Goal: Information Seeking & Learning: Learn about a topic

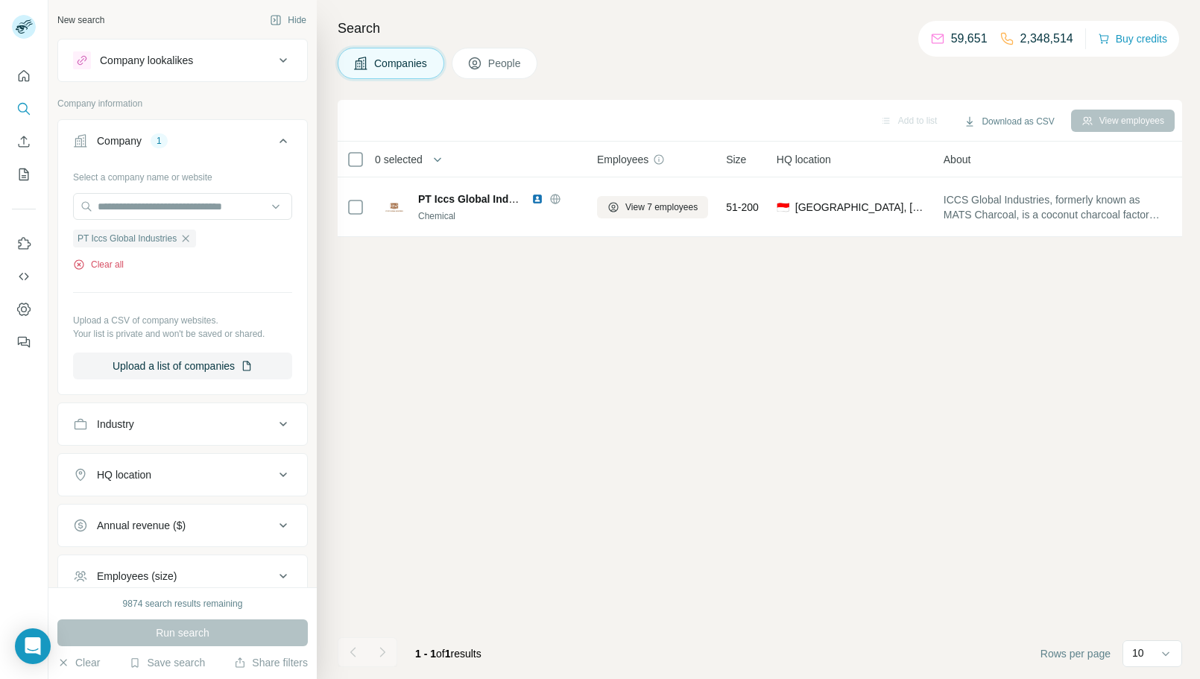
click at [110, 271] on button "Clear all" at bounding box center [98, 264] width 51 height 13
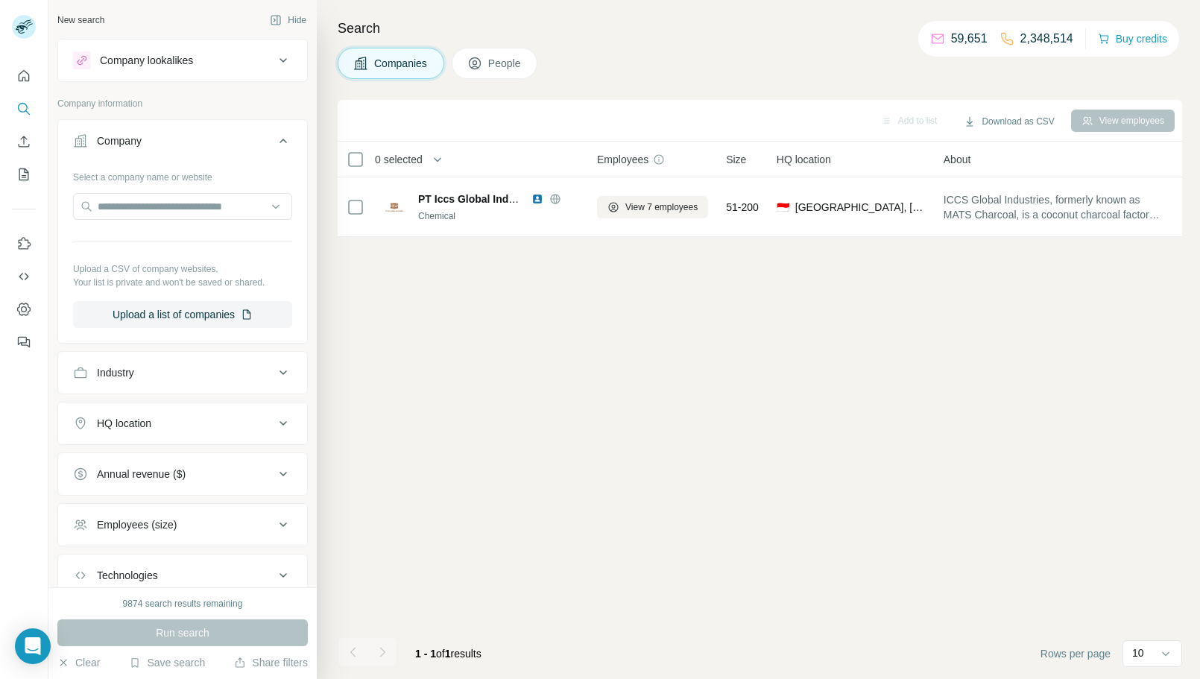
click at [179, 221] on div at bounding box center [182, 208] width 219 height 30
click at [186, 209] on input "text" at bounding box center [182, 206] width 219 height 27
paste input "**********"
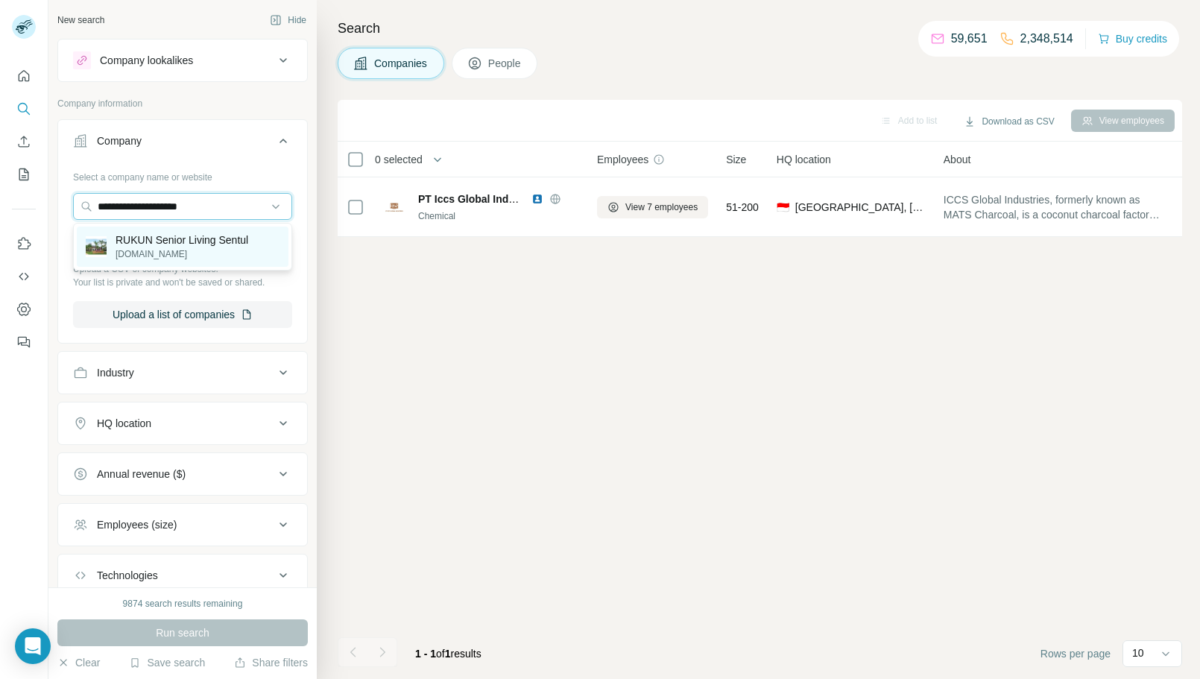
type input "**********"
click at [201, 262] on div "RUKUN Senior Living Sentul [DOMAIN_NAME]" at bounding box center [183, 247] width 212 height 40
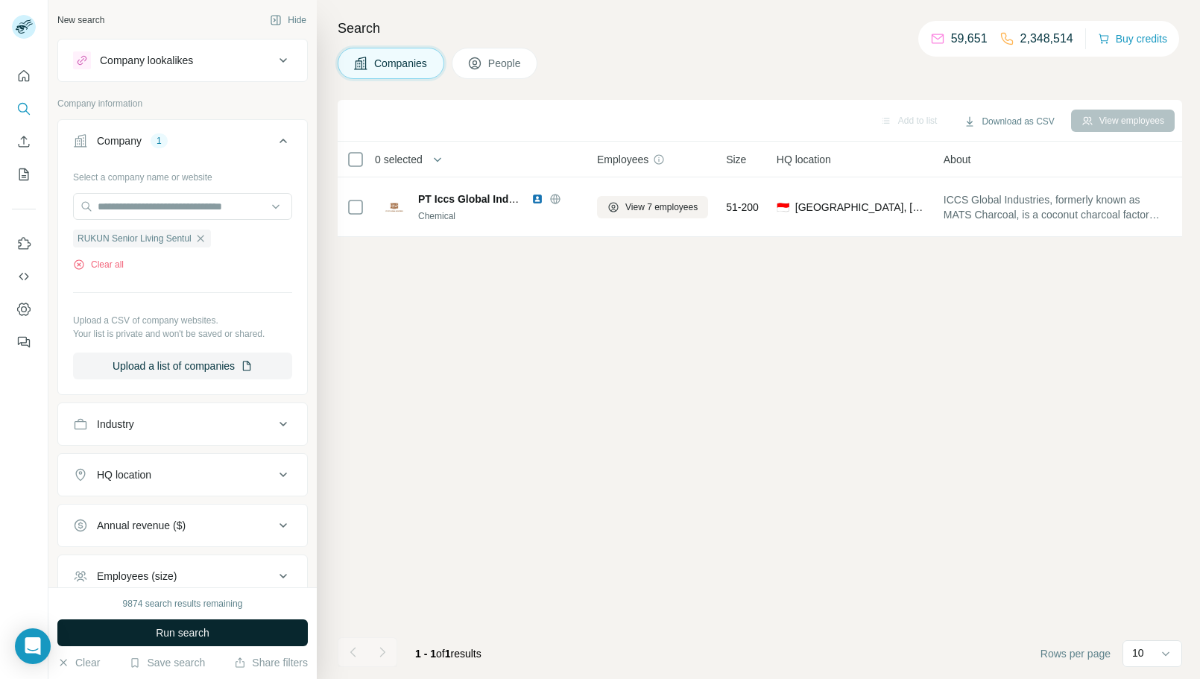
click at [243, 628] on button "Run search" at bounding box center [182, 632] width 250 height 27
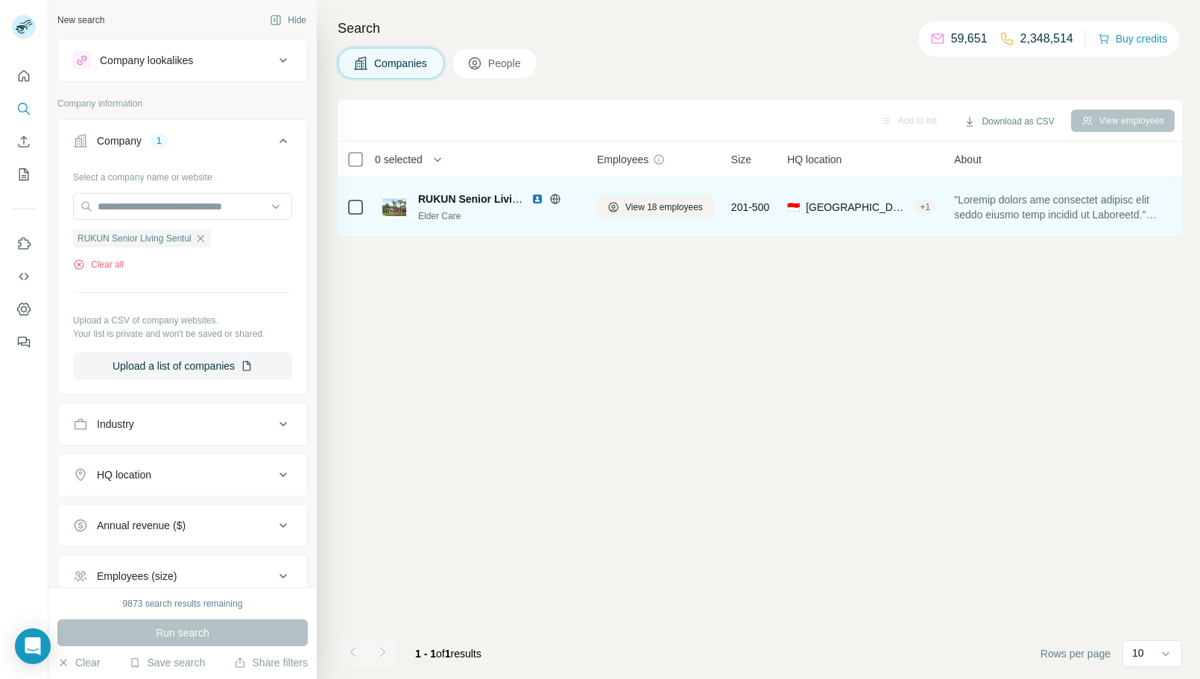
click at [540, 199] on img at bounding box center [537, 199] width 12 height 12
click at [662, 200] on span "View 18 employees" at bounding box center [664, 206] width 78 height 13
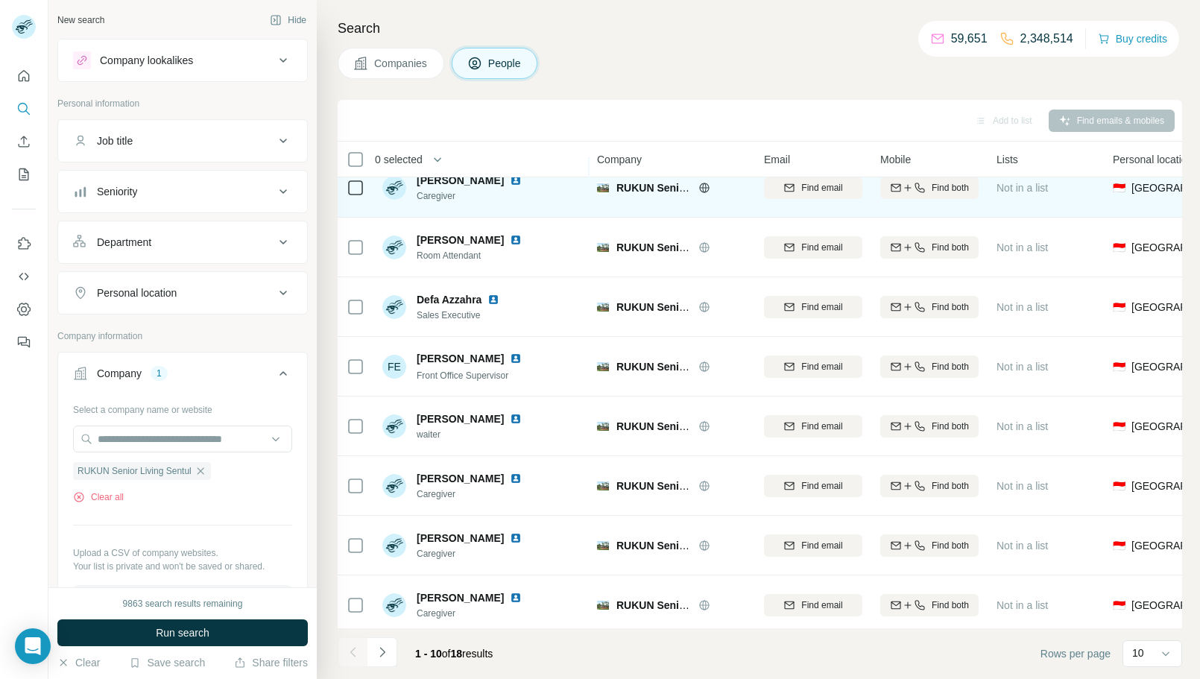
scroll to position [145, 0]
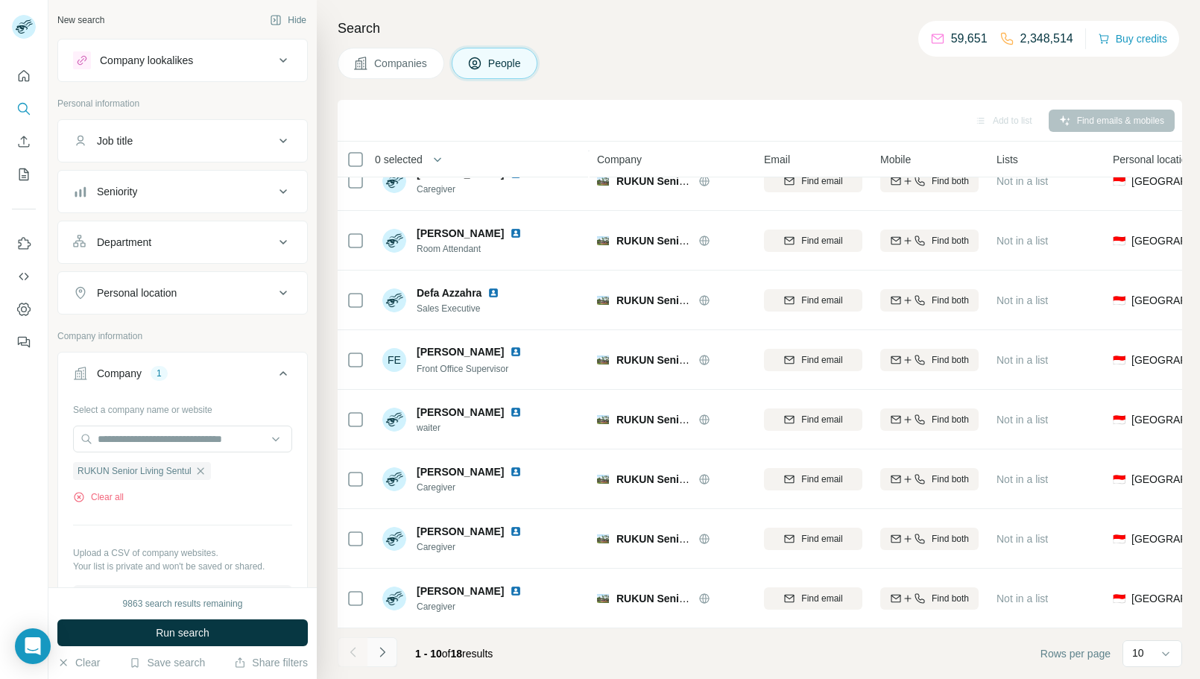
click at [385, 648] on icon "Navigate to next page" at bounding box center [382, 652] width 15 height 15
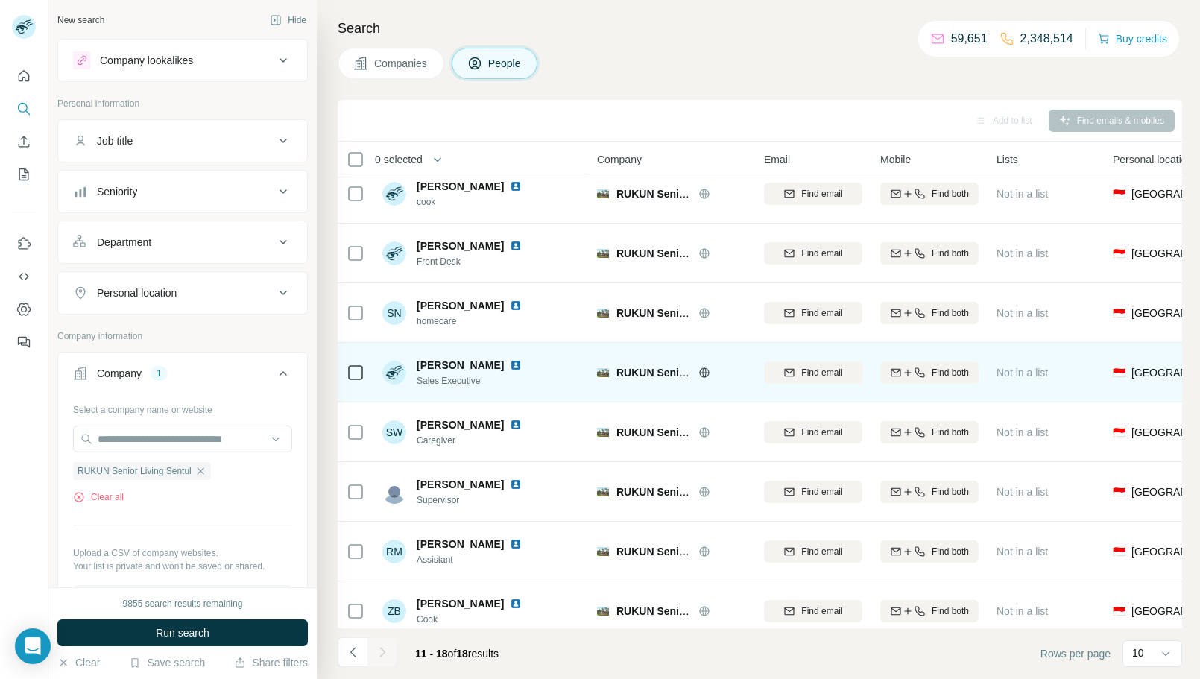
scroll to position [0, 0]
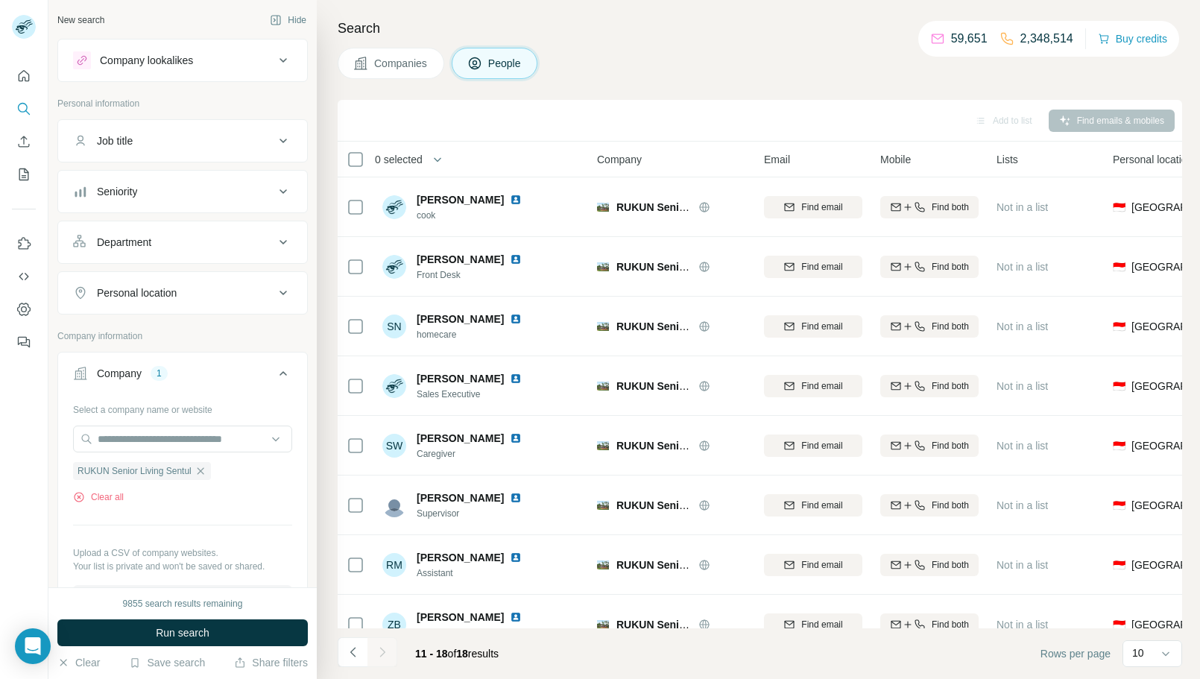
click at [397, 78] on button "Companies" at bounding box center [391, 63] width 107 height 31
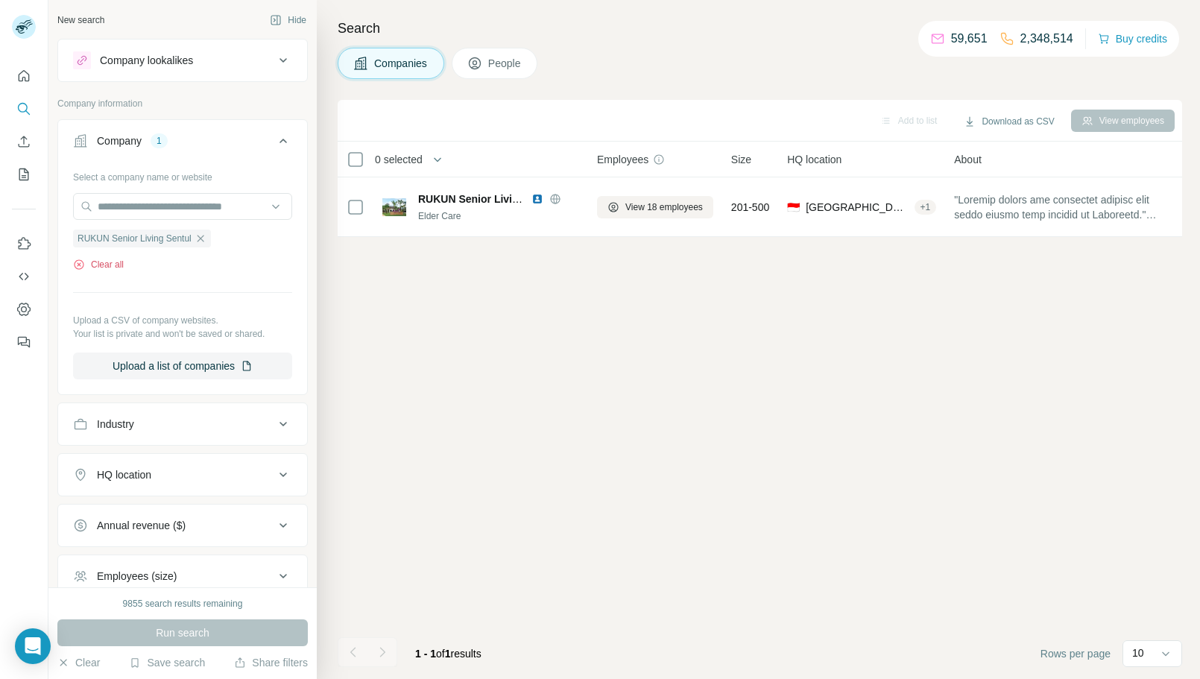
drag, startPoint x: 113, startPoint y: 269, endPoint x: 141, endPoint y: 252, distance: 33.1
click at [113, 269] on button "Clear all" at bounding box center [98, 264] width 51 height 13
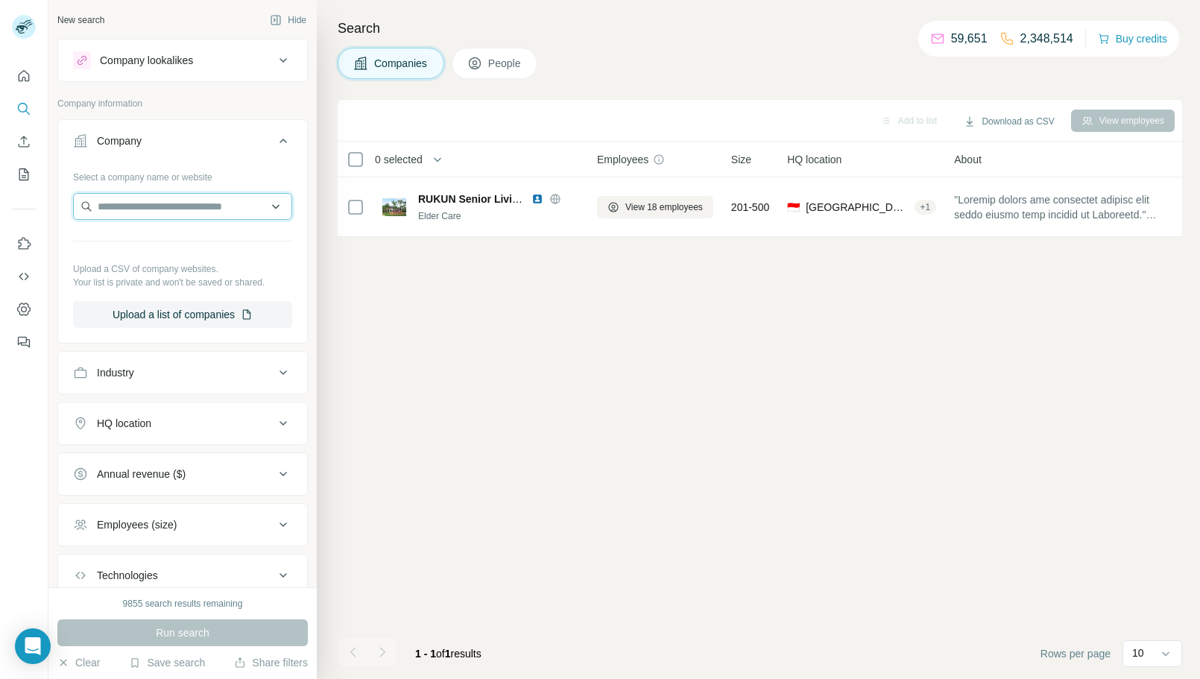
click at [212, 206] on input "text" at bounding box center [182, 206] width 219 height 27
type input "**********"
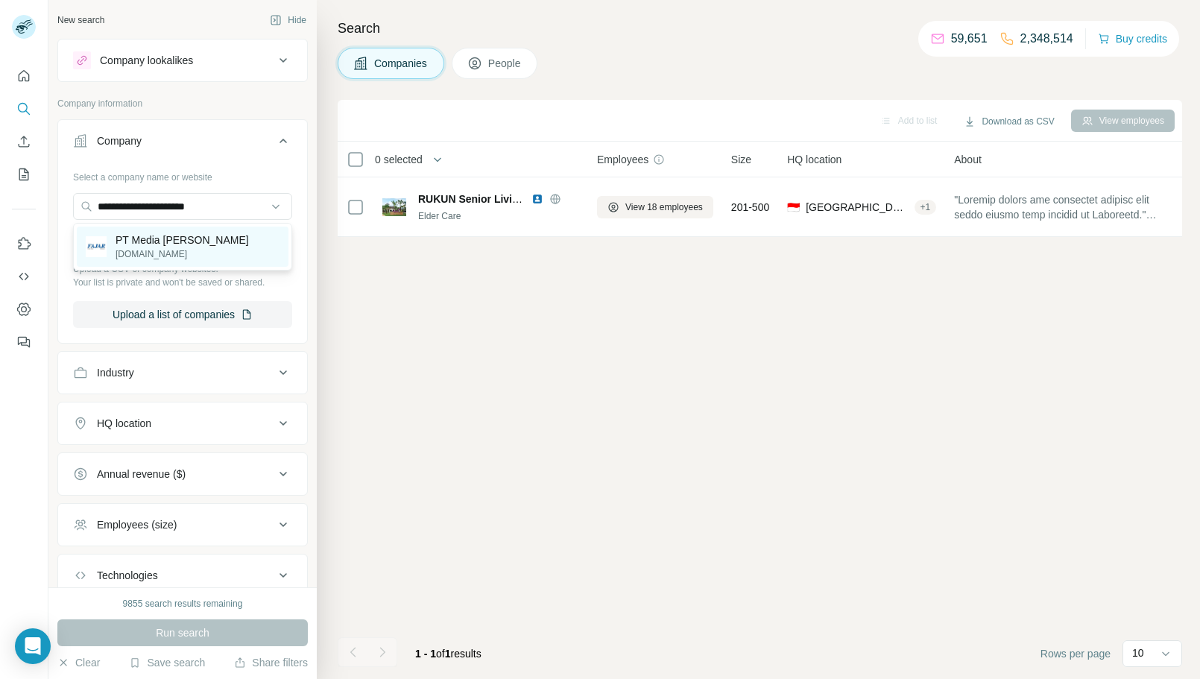
click at [213, 257] on p "[DOMAIN_NAME]" at bounding box center [182, 253] width 133 height 13
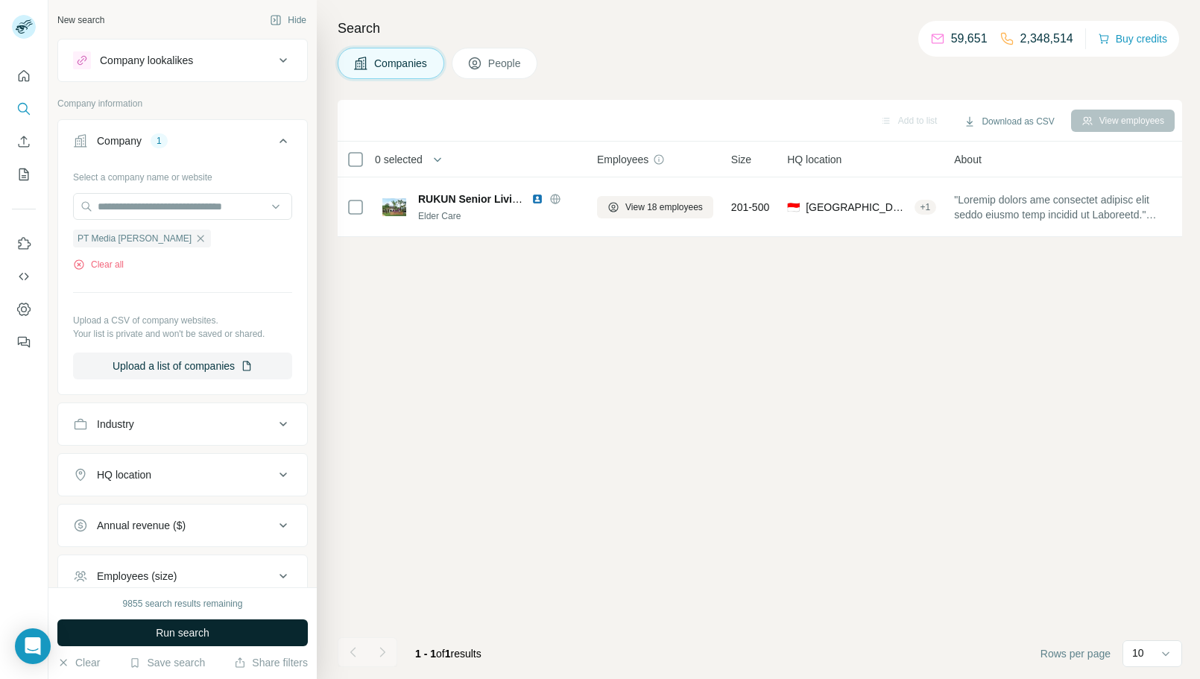
click at [234, 639] on button "Run search" at bounding box center [182, 632] width 250 height 27
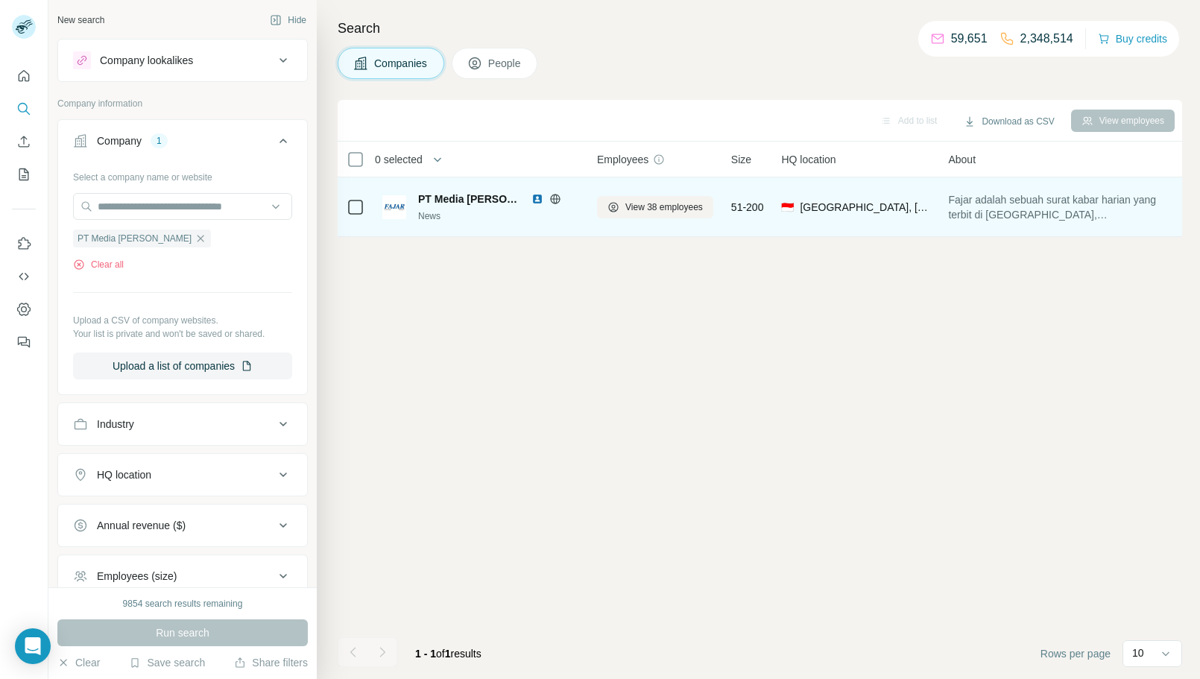
click at [537, 202] on img at bounding box center [537, 199] width 12 height 12
click at [644, 206] on span "View 38 employees" at bounding box center [664, 206] width 78 height 13
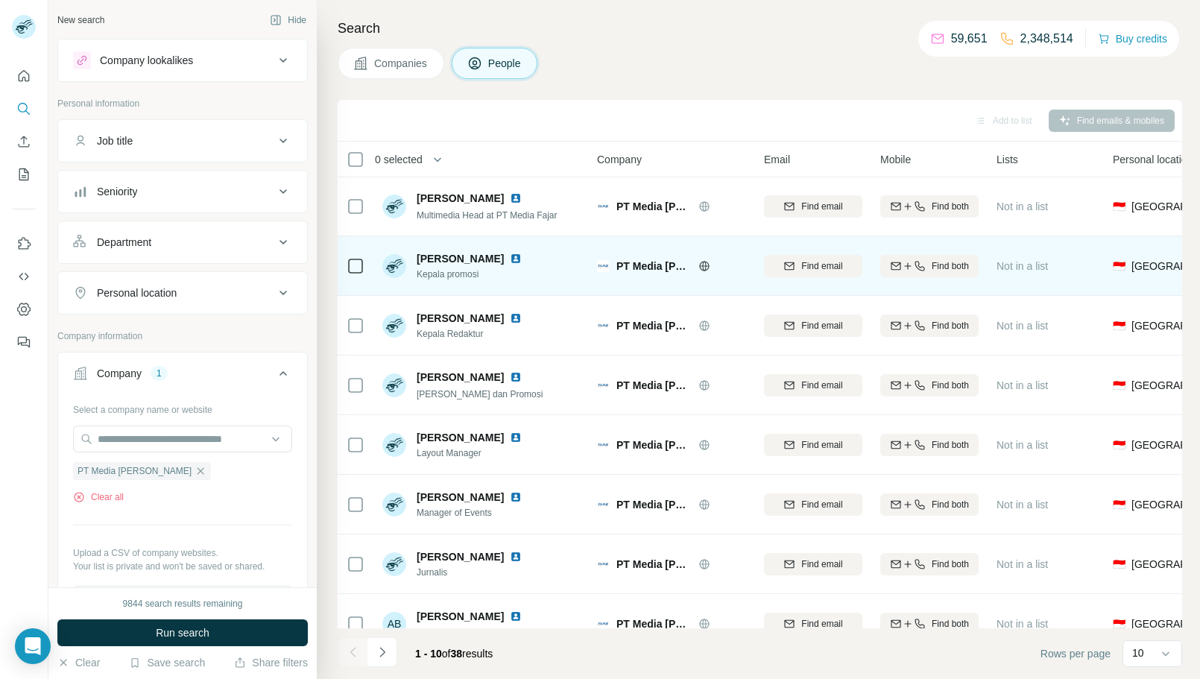
scroll to position [145, 0]
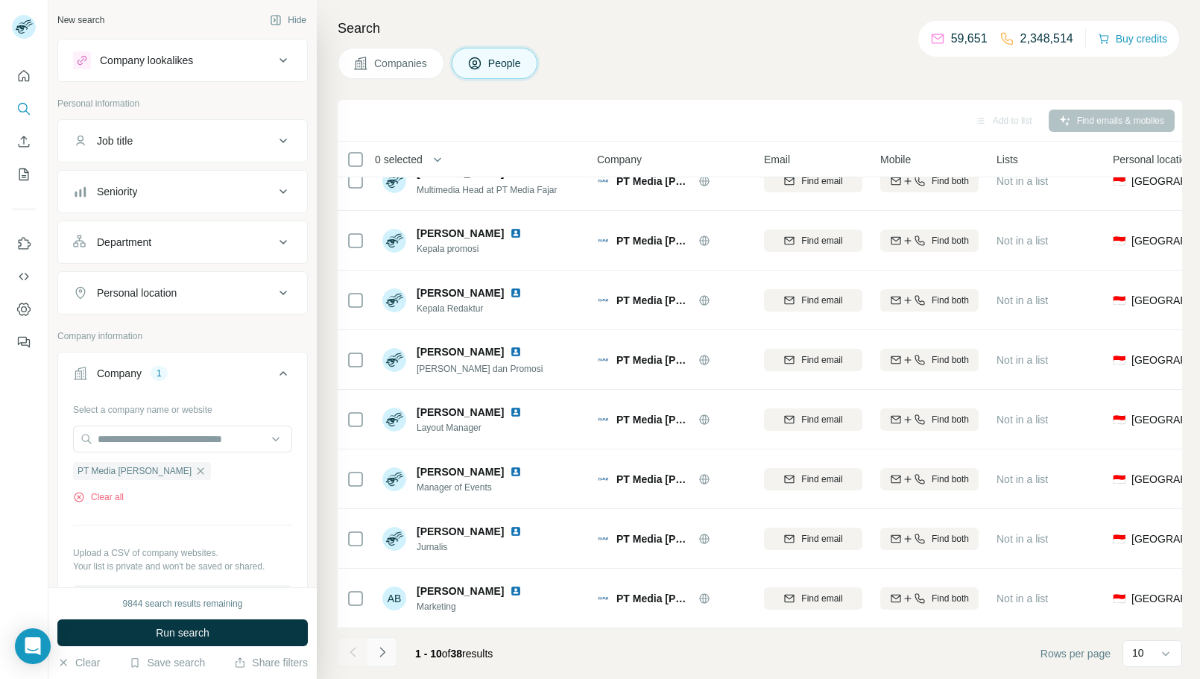
click at [382, 654] on icon "Navigate to next page" at bounding box center [381, 652] width 5 height 10
click at [386, 657] on icon "Navigate to next page" at bounding box center [382, 652] width 15 height 15
click at [382, 645] on icon "Navigate to next page" at bounding box center [382, 652] width 15 height 15
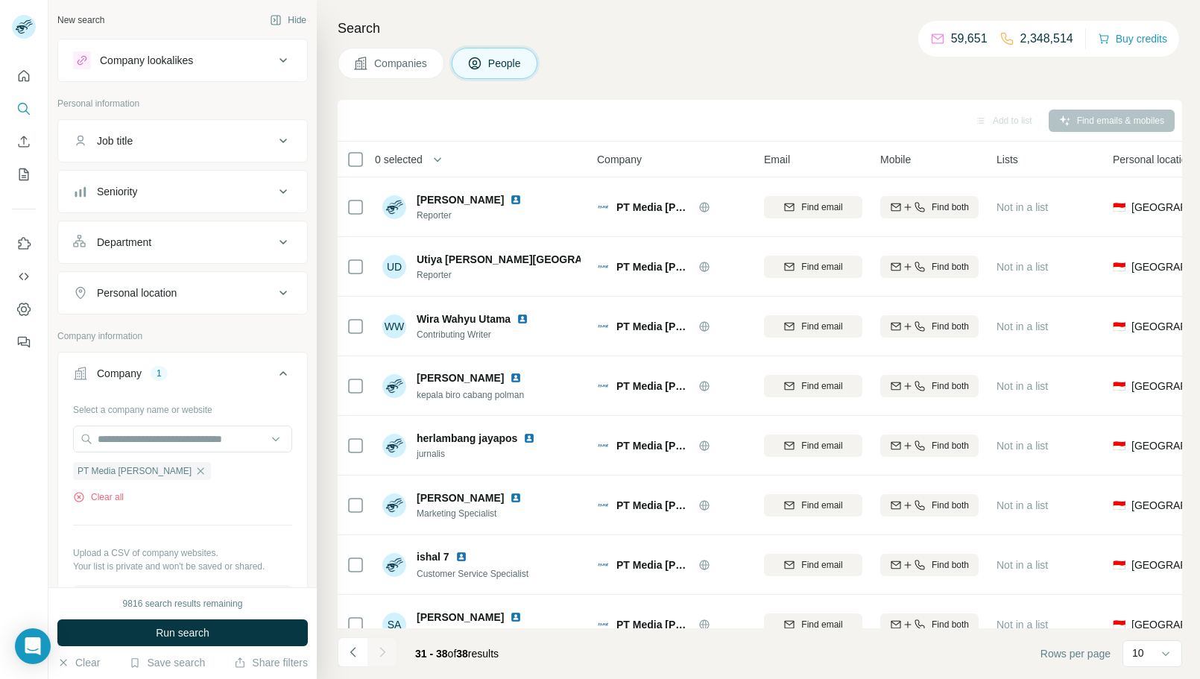
scroll to position [26, 0]
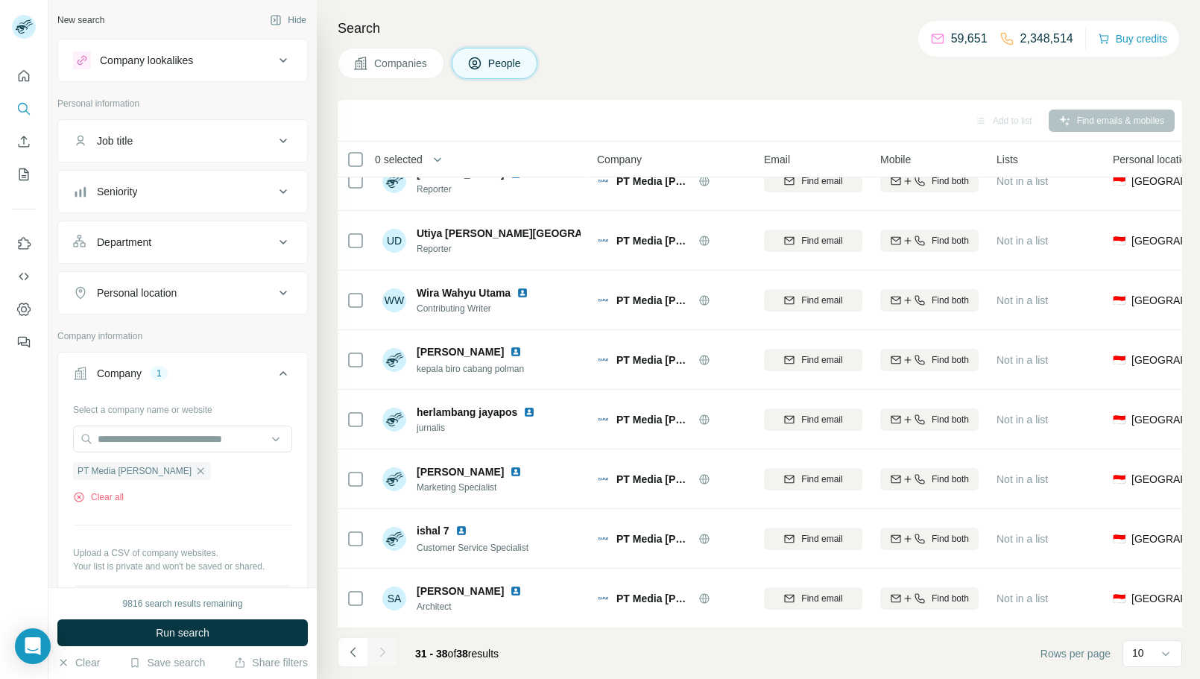
click at [408, 66] on span "Companies" at bounding box center [401, 63] width 54 height 15
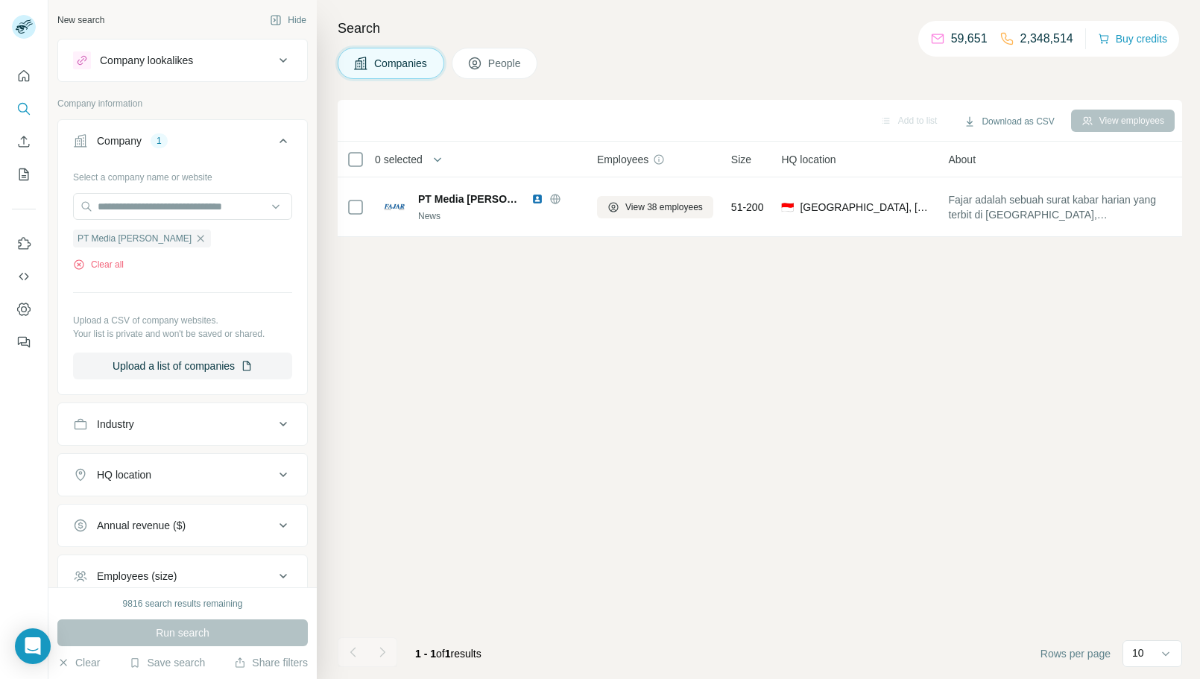
scroll to position [0, 0]
click at [110, 259] on button "Clear all" at bounding box center [98, 264] width 51 height 13
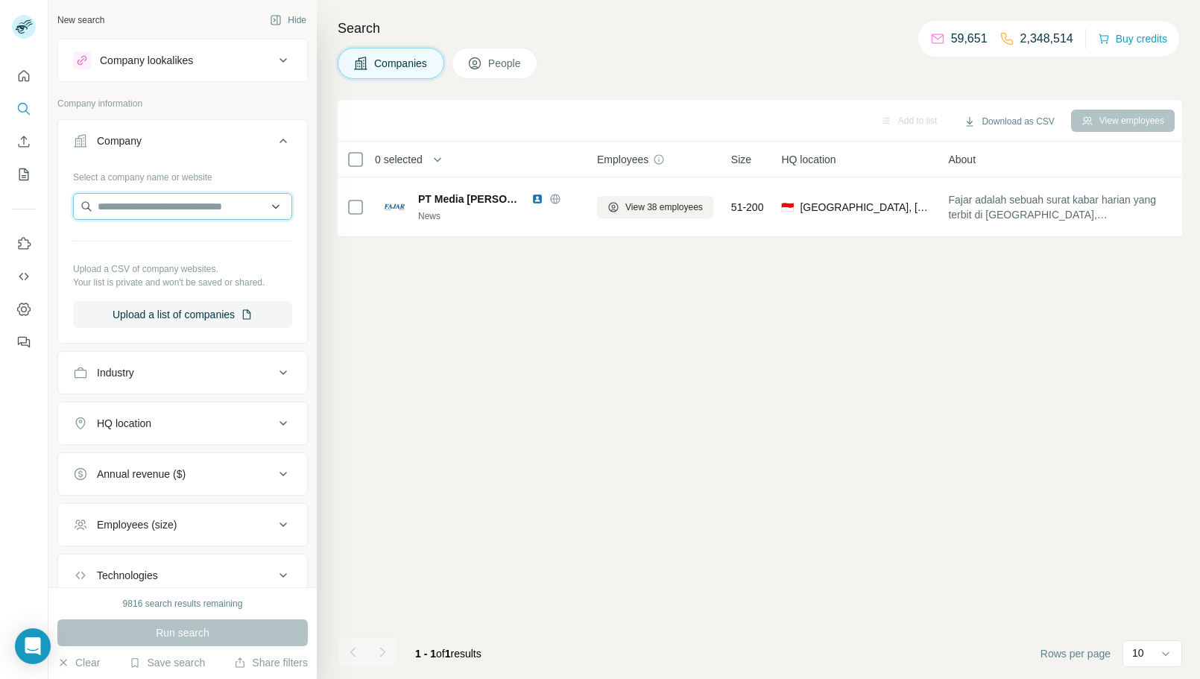
click at [156, 212] on input "text" at bounding box center [182, 206] width 219 height 27
paste input "**********"
type input "**********"
click at [220, 247] on div "[PERSON_NAME][DOMAIN_NAME]" at bounding box center [183, 247] width 212 height 40
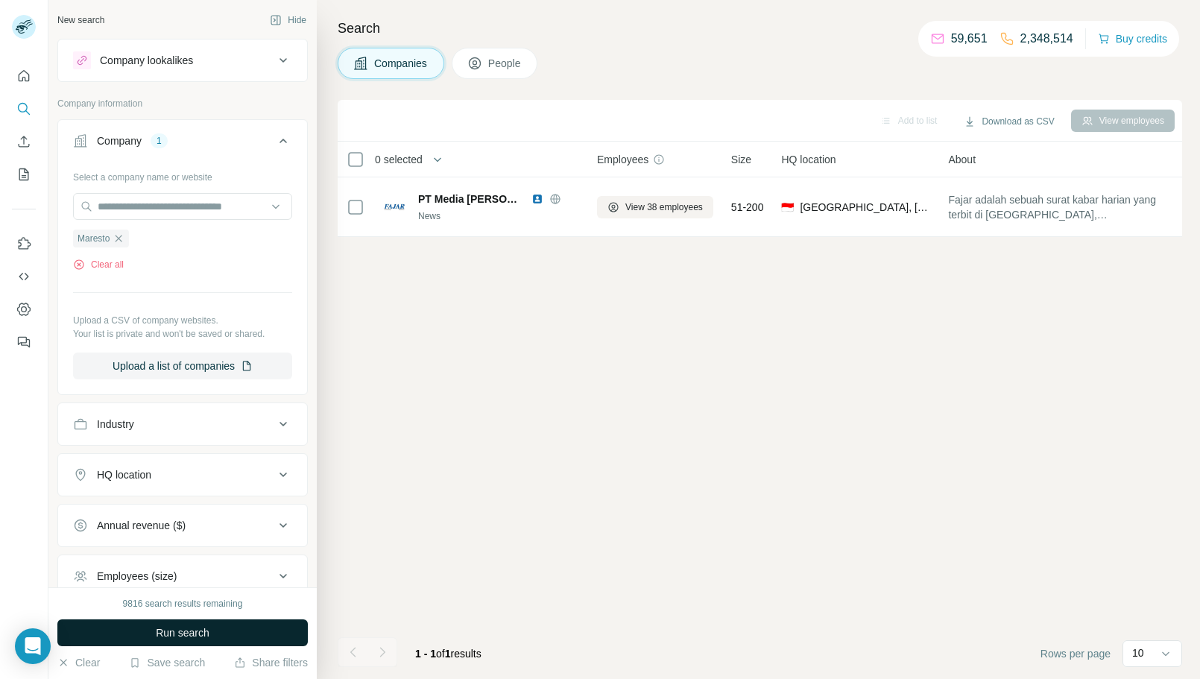
click at [193, 628] on span "Run search" at bounding box center [183, 632] width 54 height 15
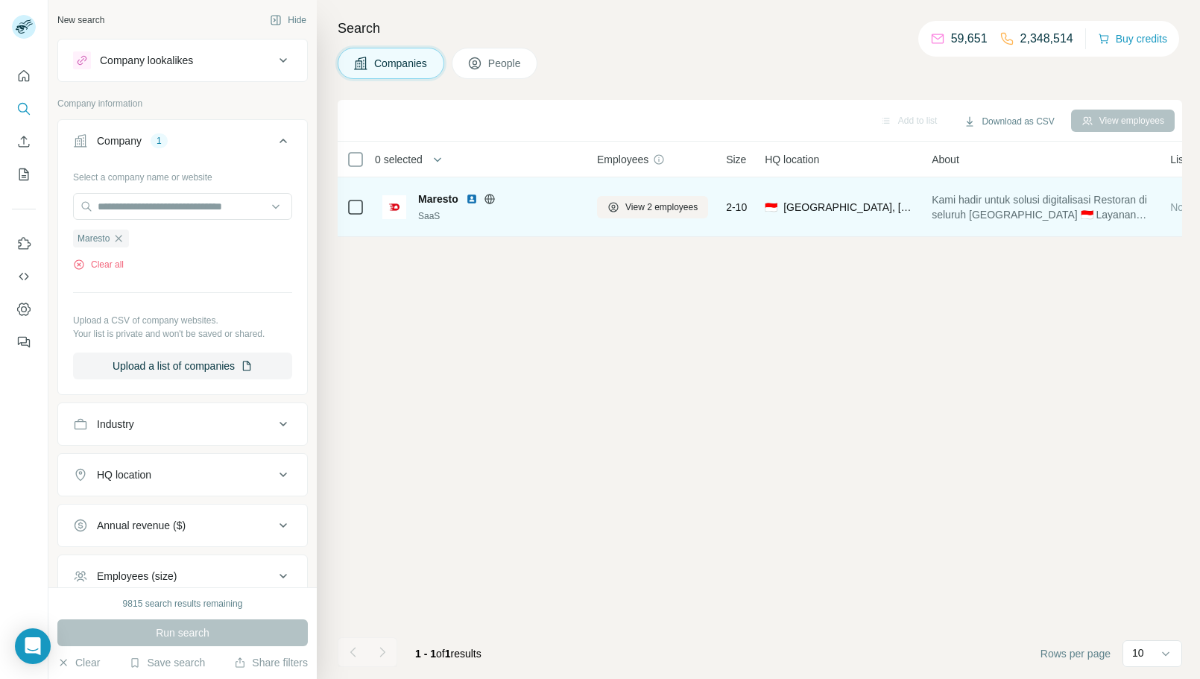
click at [472, 197] on img at bounding box center [472, 199] width 12 height 12
click at [633, 212] on span "View 2 employees" at bounding box center [661, 206] width 72 height 13
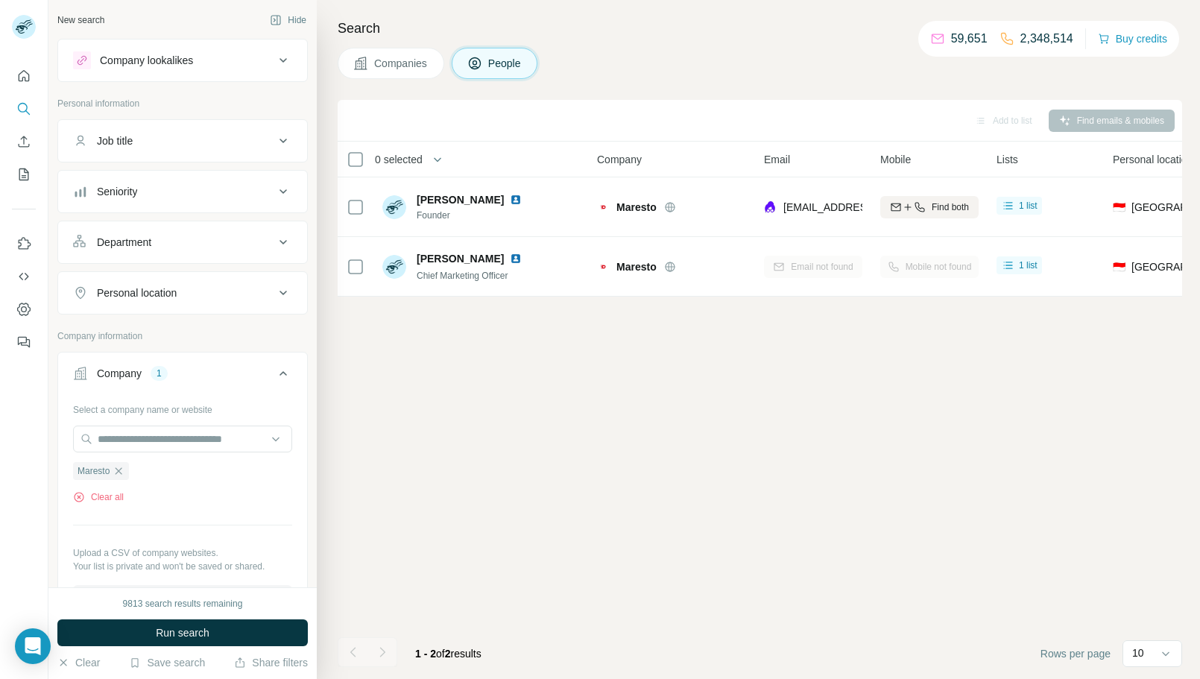
click at [396, 68] on span "Companies" at bounding box center [401, 63] width 54 height 15
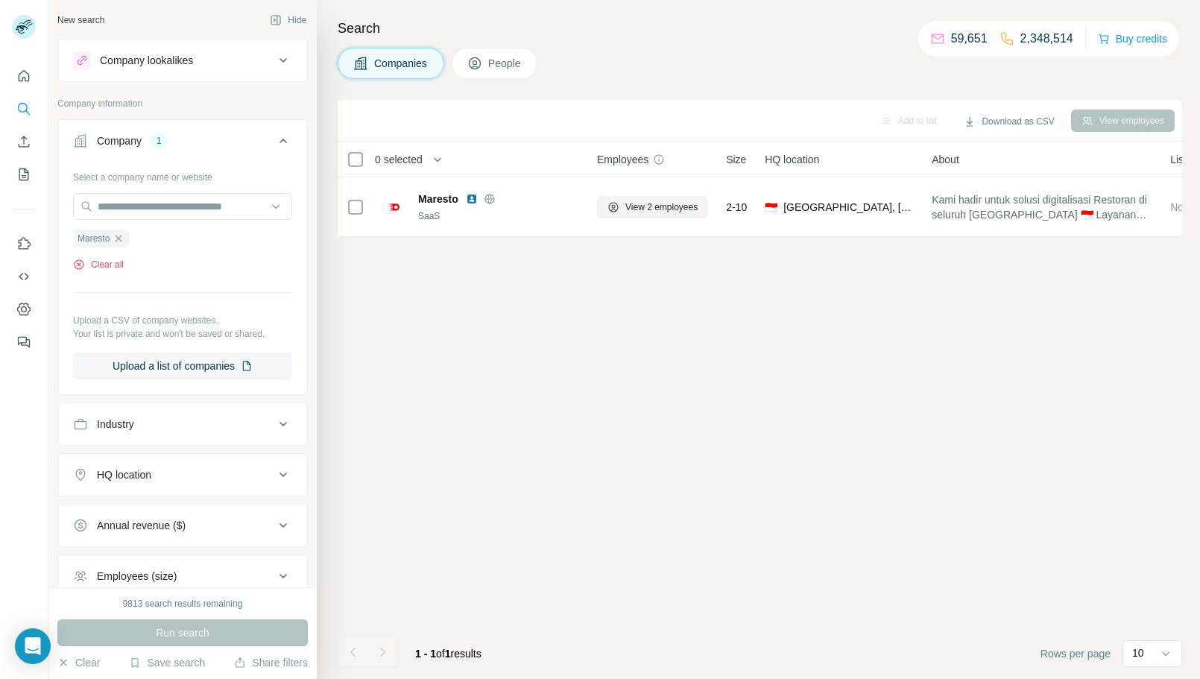
click at [116, 260] on button "Clear all" at bounding box center [98, 264] width 51 height 13
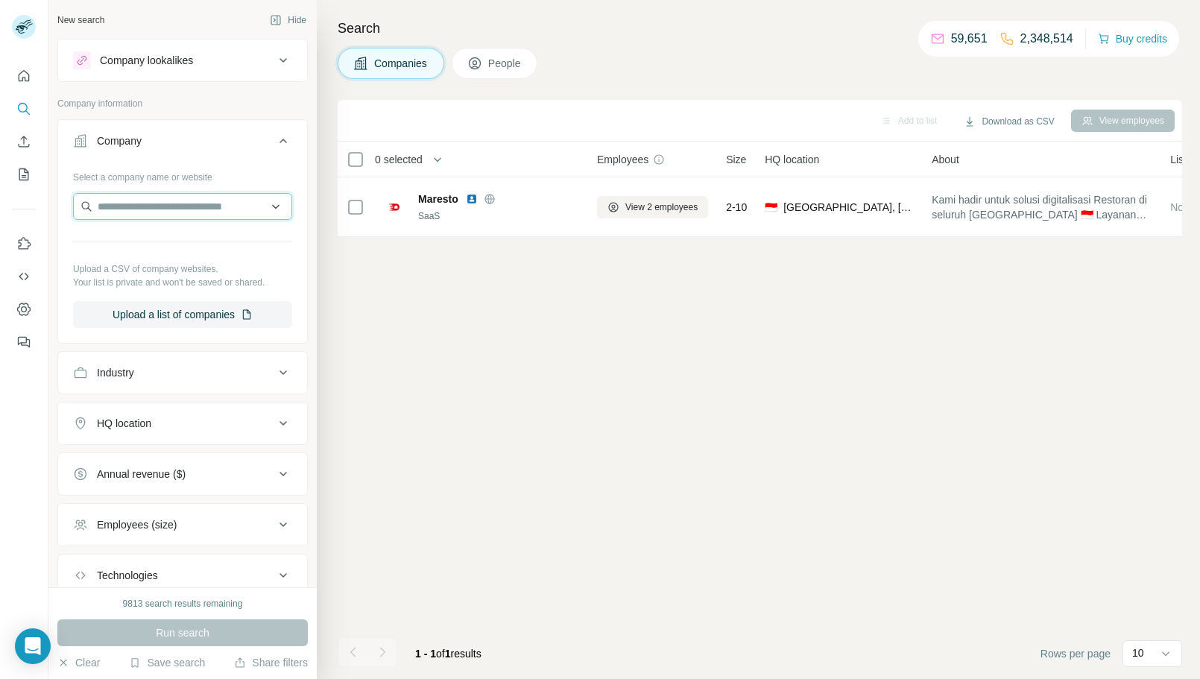
click at [159, 217] on input "text" at bounding box center [182, 206] width 219 height 27
paste input "*******"
type input "*******"
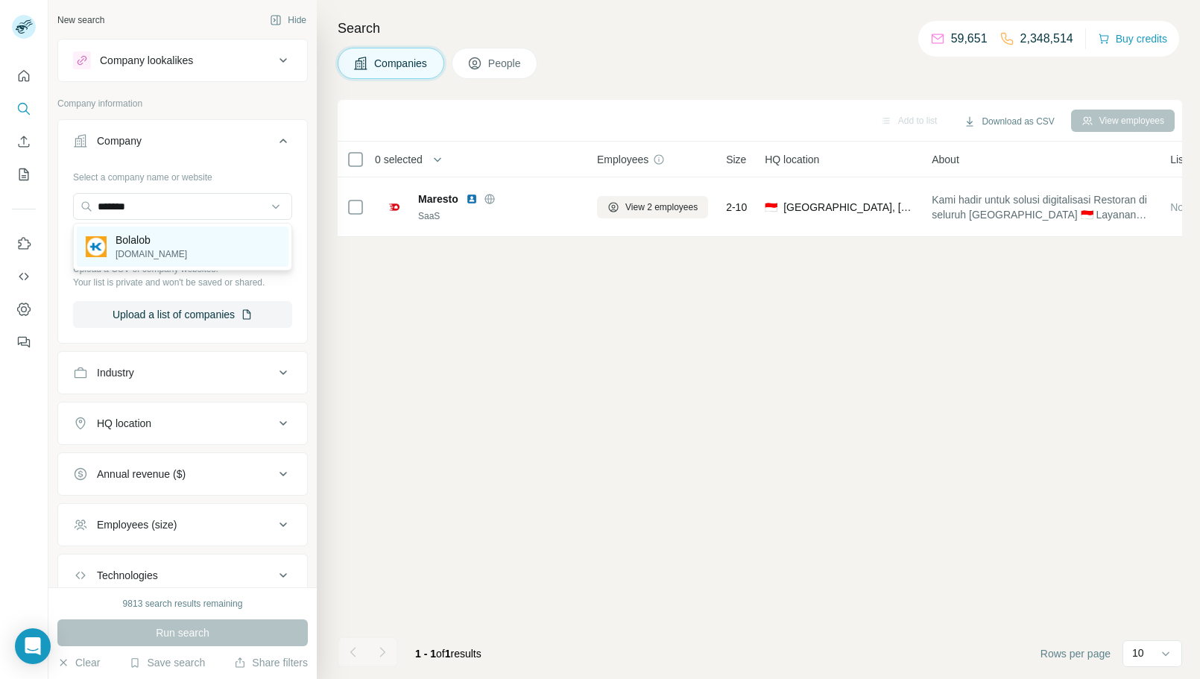
click at [228, 248] on div "Bolalob [DOMAIN_NAME]" at bounding box center [183, 247] width 212 height 40
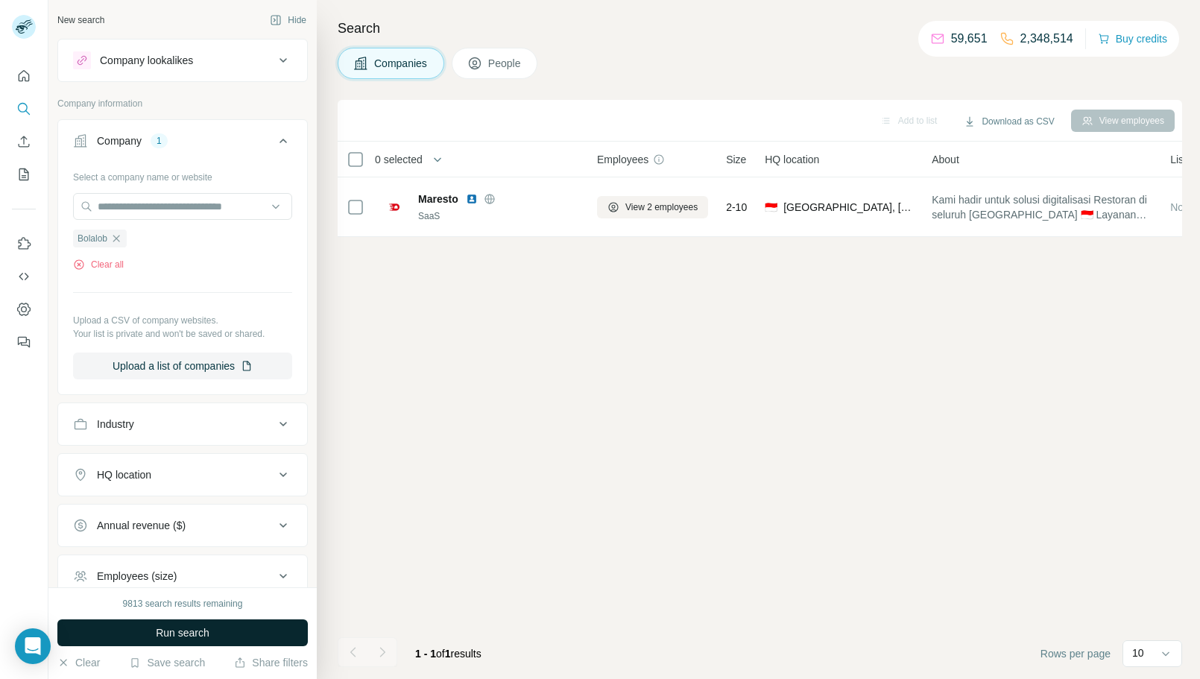
click at [235, 642] on button "Run search" at bounding box center [182, 632] width 250 height 27
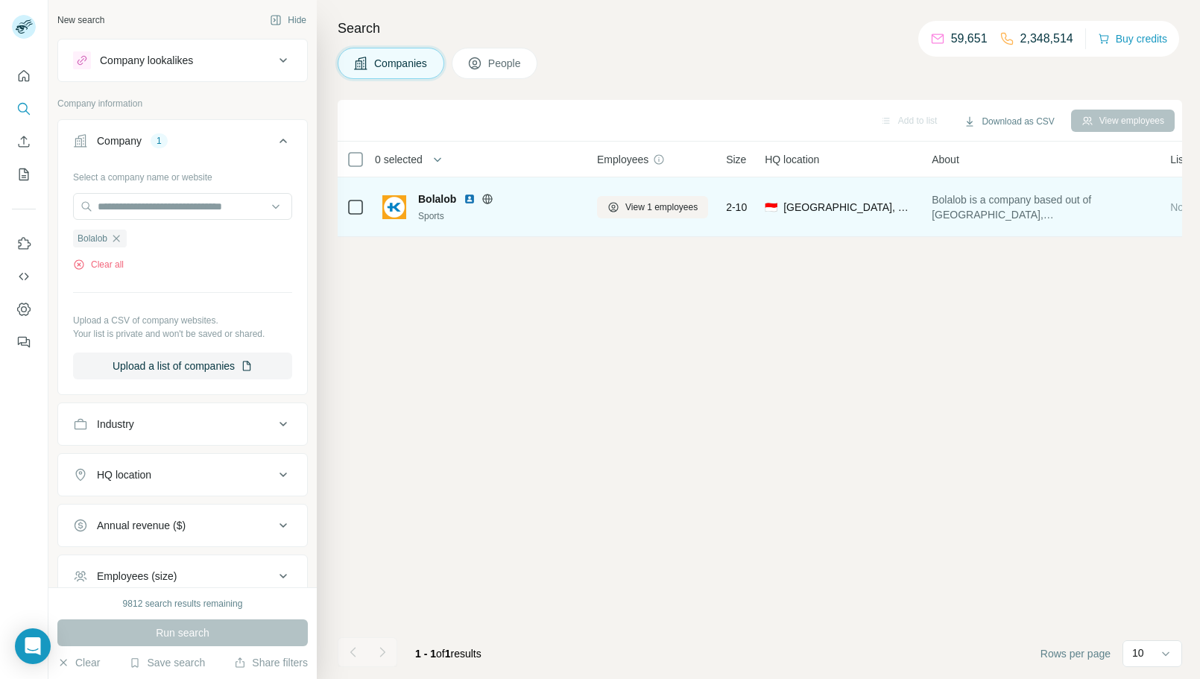
click at [470, 202] on img at bounding box center [470, 199] width 12 height 12
click at [643, 200] on span "View 1 employees" at bounding box center [661, 206] width 72 height 13
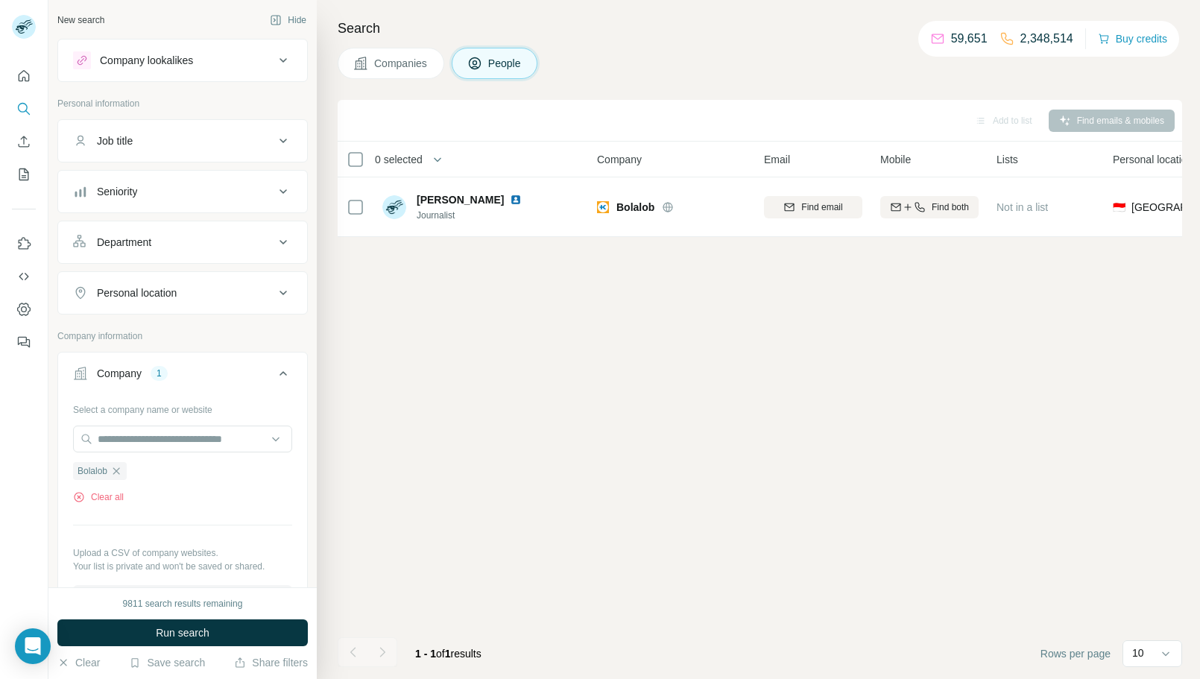
click at [386, 70] on span "Companies" at bounding box center [401, 63] width 54 height 15
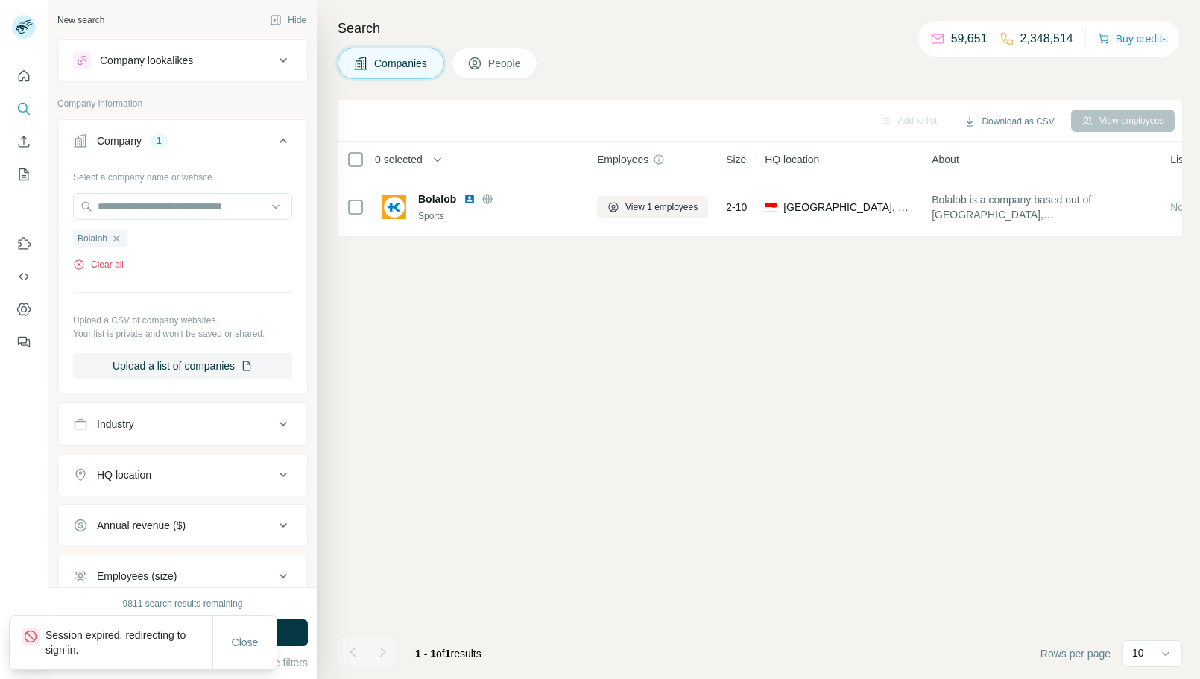
click at [116, 264] on button "Clear all" at bounding box center [98, 264] width 51 height 13
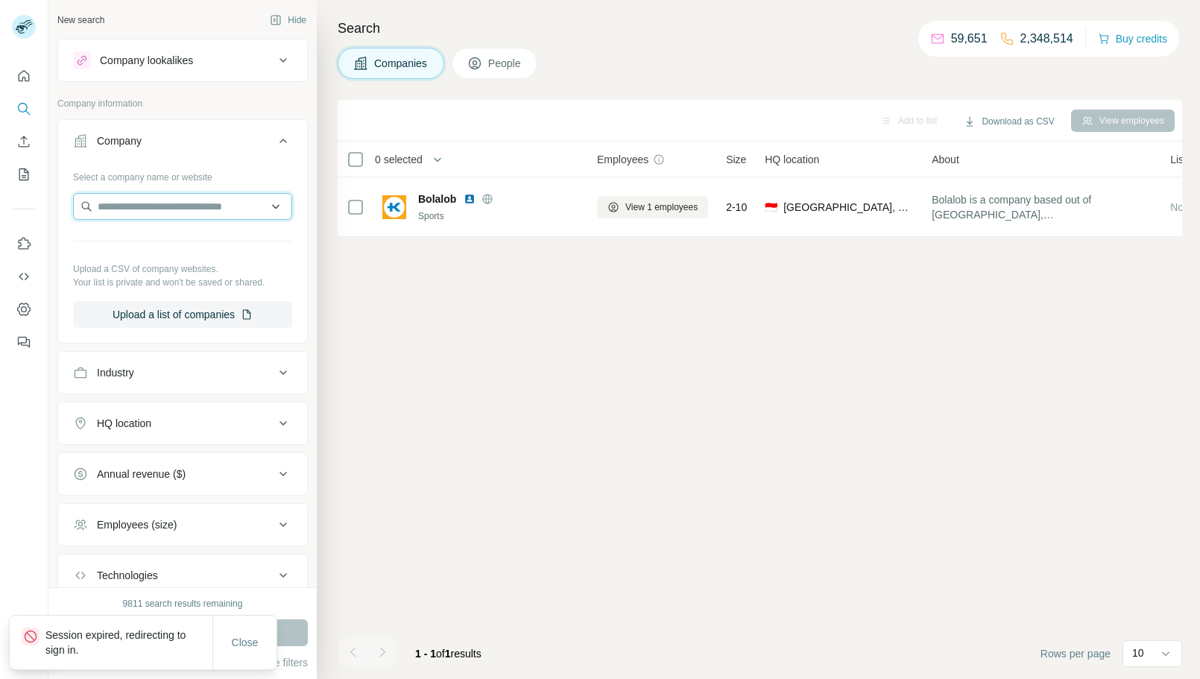
click at [148, 215] on input "text" at bounding box center [182, 206] width 219 height 27
paste input "**********"
type input "**********"
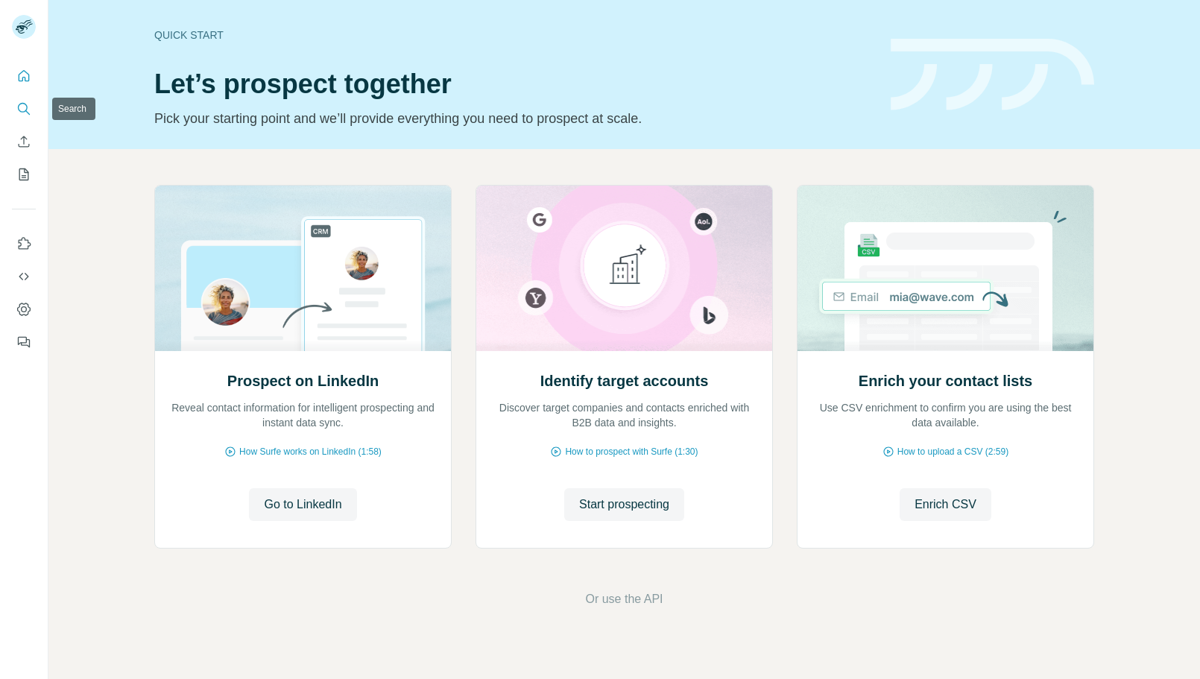
click at [19, 105] on icon "Search" at bounding box center [23, 108] width 10 height 10
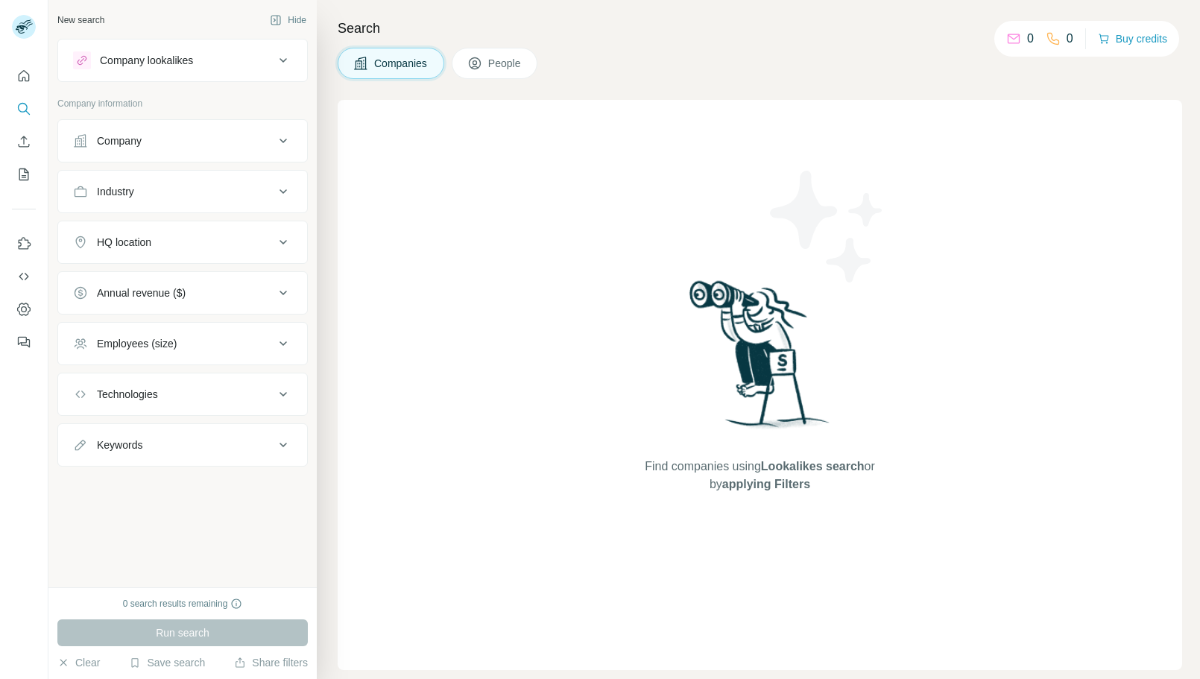
click at [172, 134] on div "Company" at bounding box center [173, 140] width 201 height 15
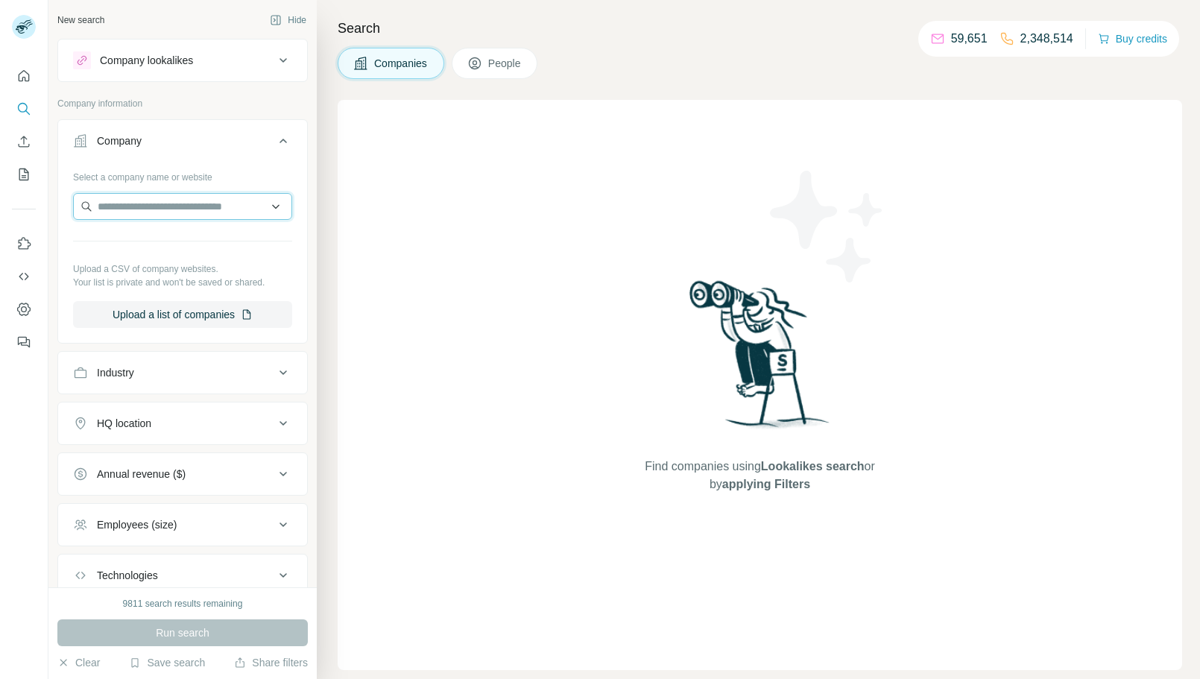
click at [167, 203] on input "text" at bounding box center [182, 206] width 219 height 27
paste input "**********"
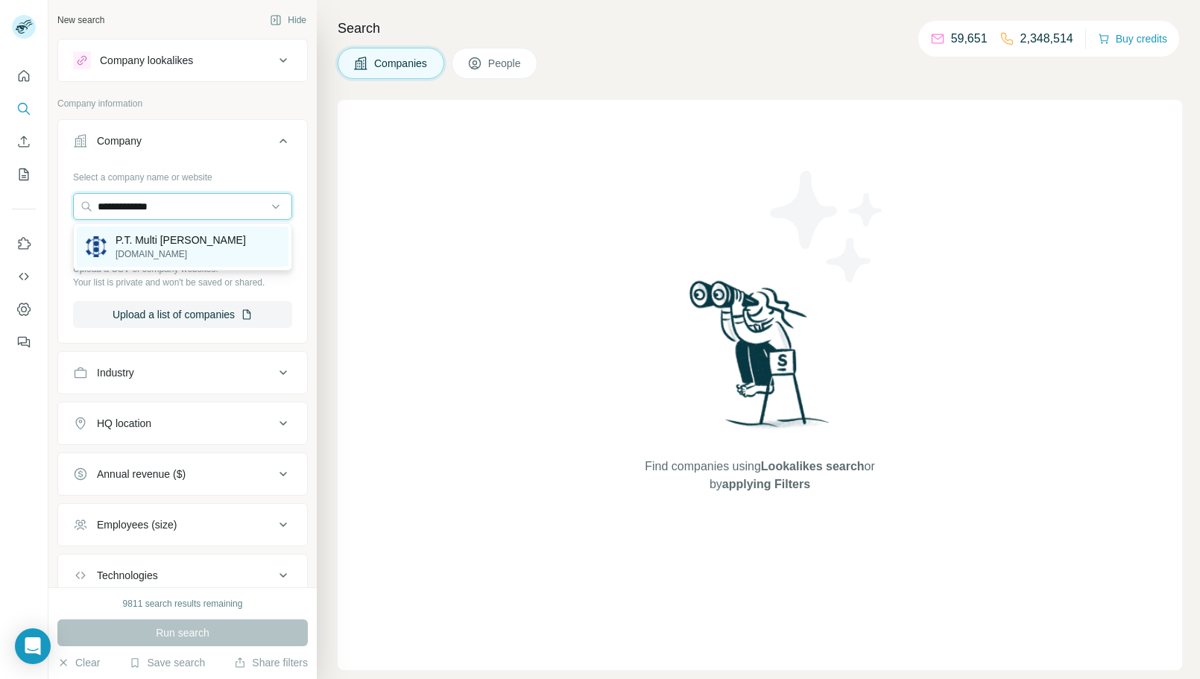
type input "**********"
click at [200, 236] on div "P.T. Multi Tara multitara.com" at bounding box center [183, 247] width 212 height 40
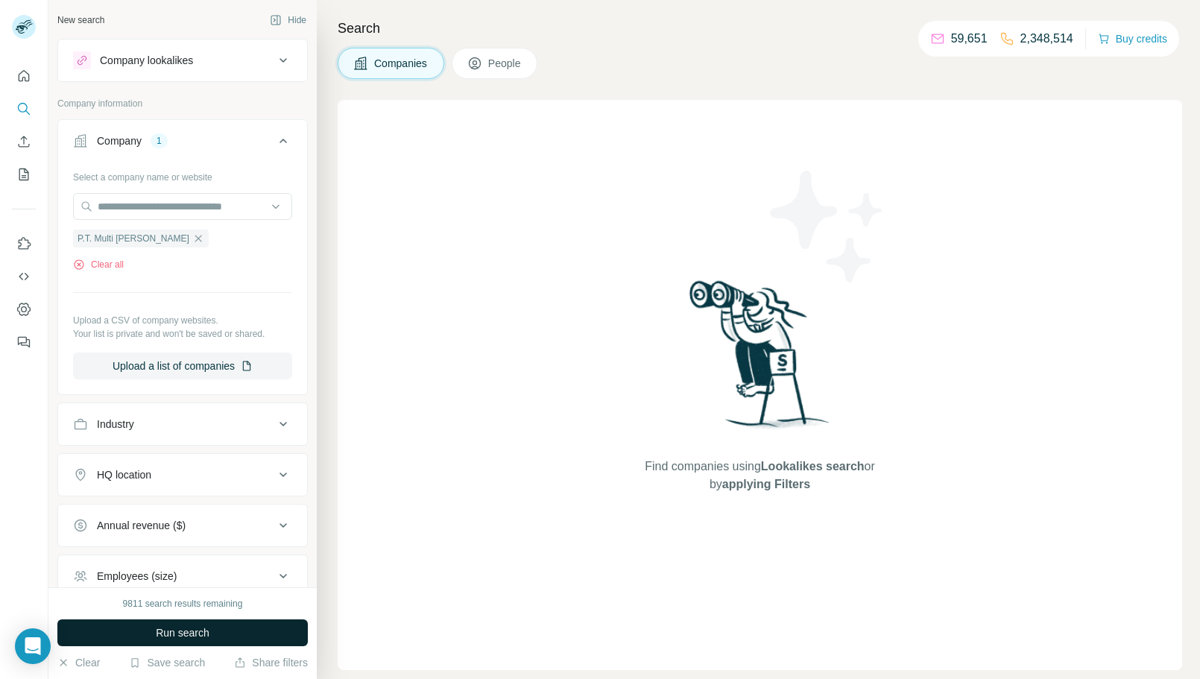
click at [230, 628] on button "Run search" at bounding box center [182, 632] width 250 height 27
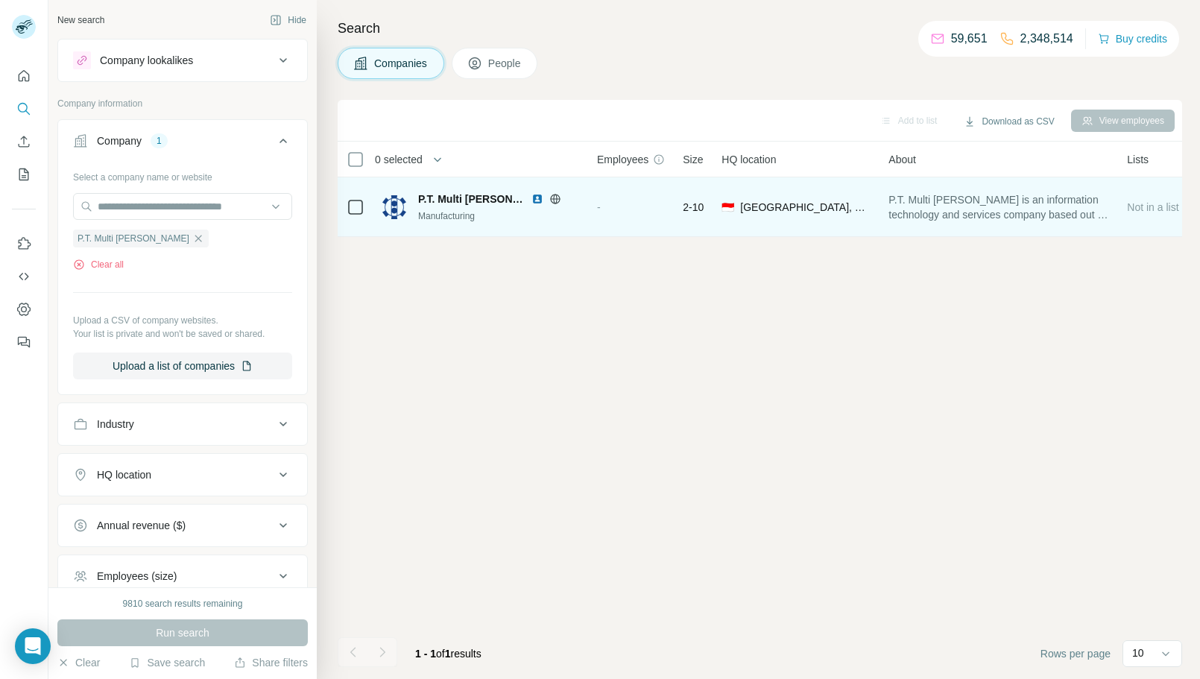
click at [531, 197] on img at bounding box center [537, 199] width 12 height 12
